Goal: Navigation & Orientation: Find specific page/section

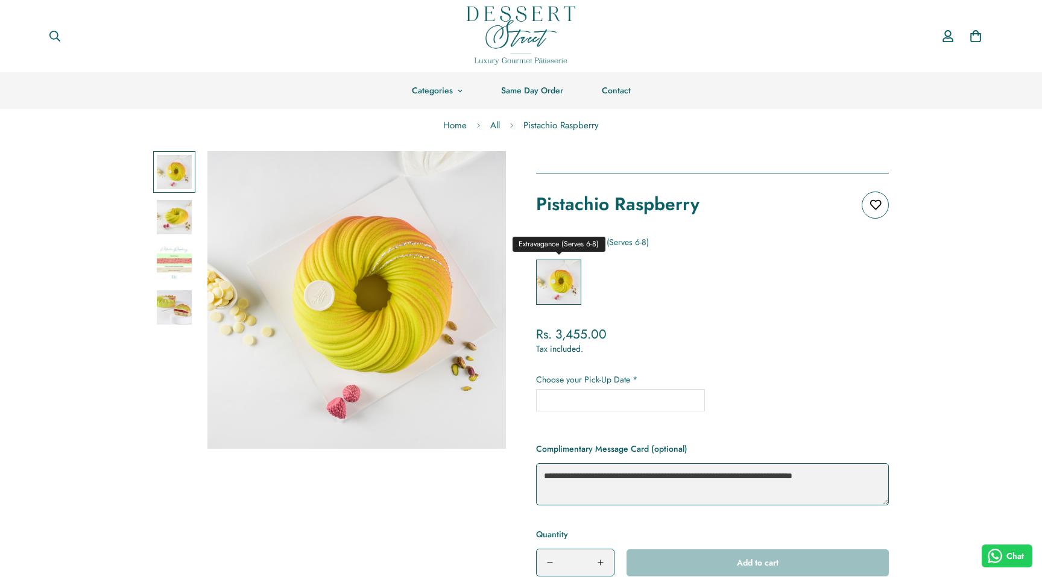
click at [568, 281] on label "Extravagance (Serves 6-8)" at bounding box center [558, 282] width 45 height 45
click at [177, 201] on img at bounding box center [174, 217] width 35 height 35
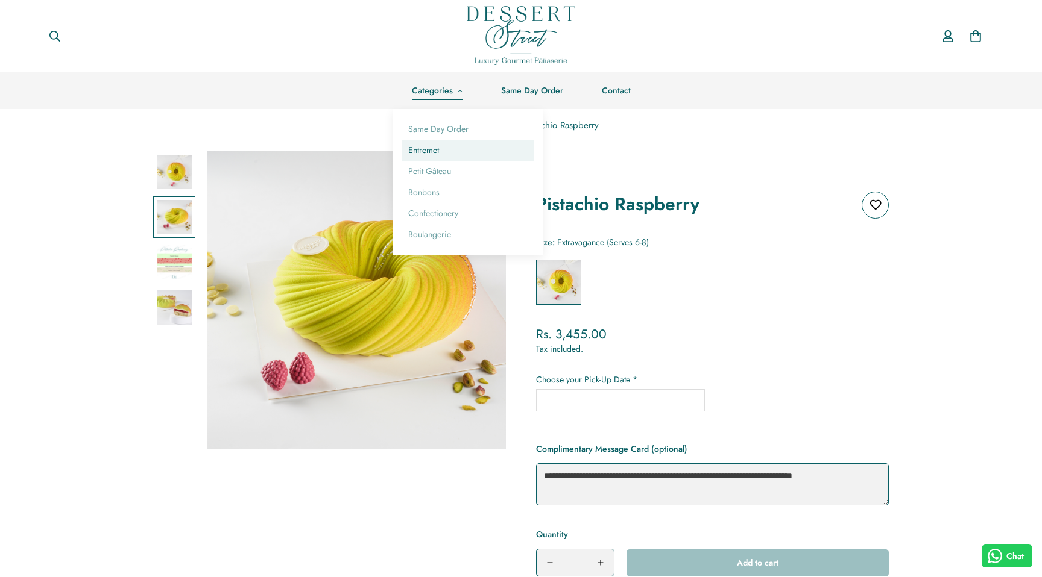
click at [439, 143] on link "Entremet" at bounding box center [467, 150] width 131 height 21
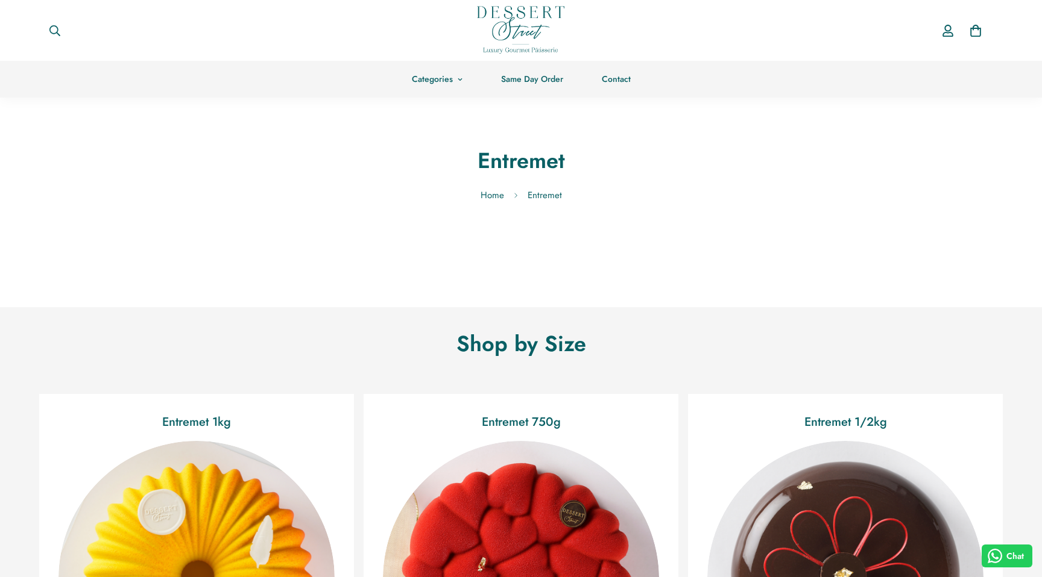
scroll to position [263, 0]
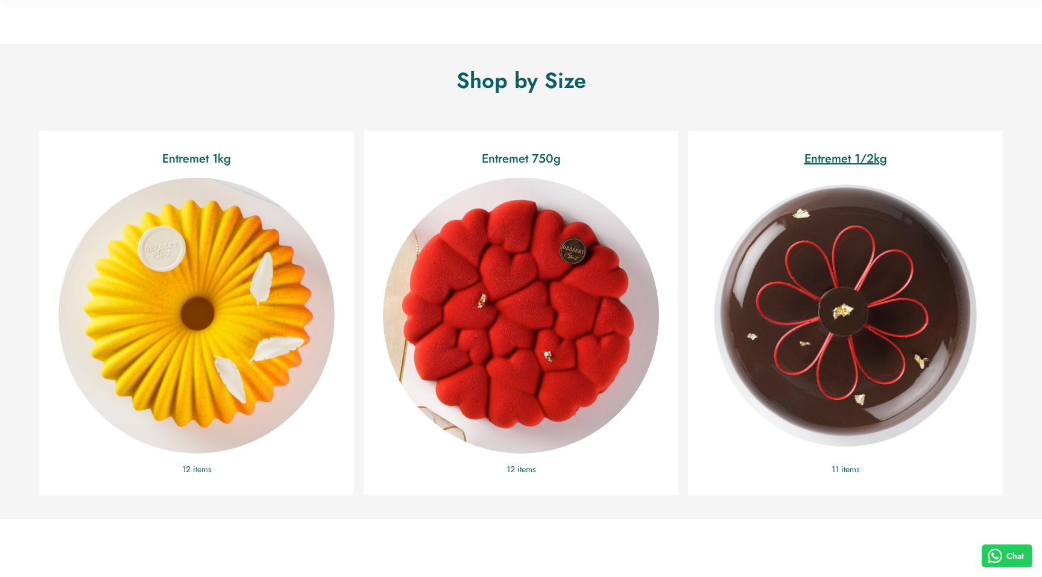
click at [714, 300] on img "Entremet 1/2kg" at bounding box center [844, 315] width 301 height 301
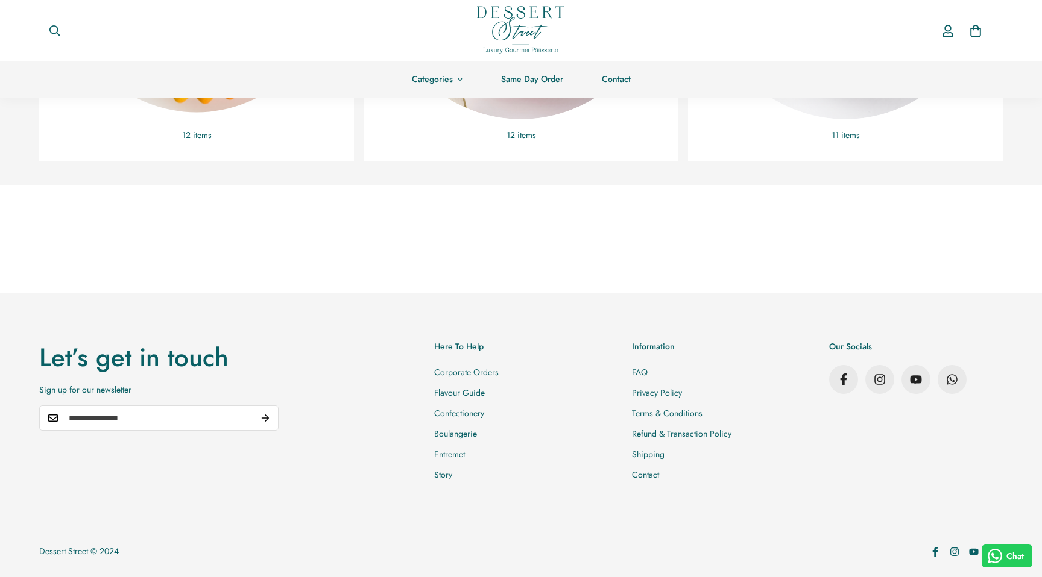
scroll to position [0, 0]
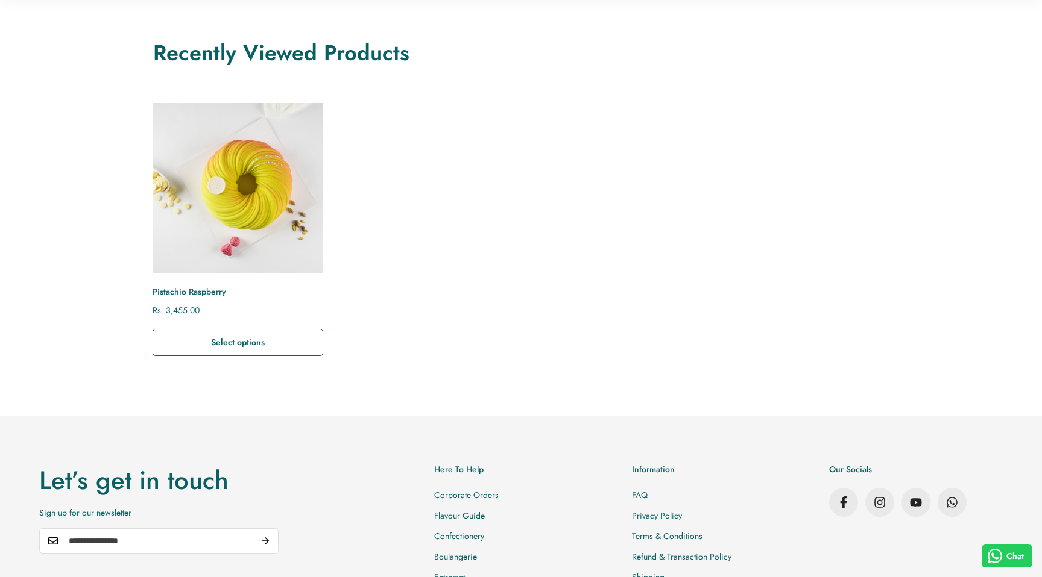
scroll to position [1597, 0]
